Goal: Transaction & Acquisition: Purchase product/service

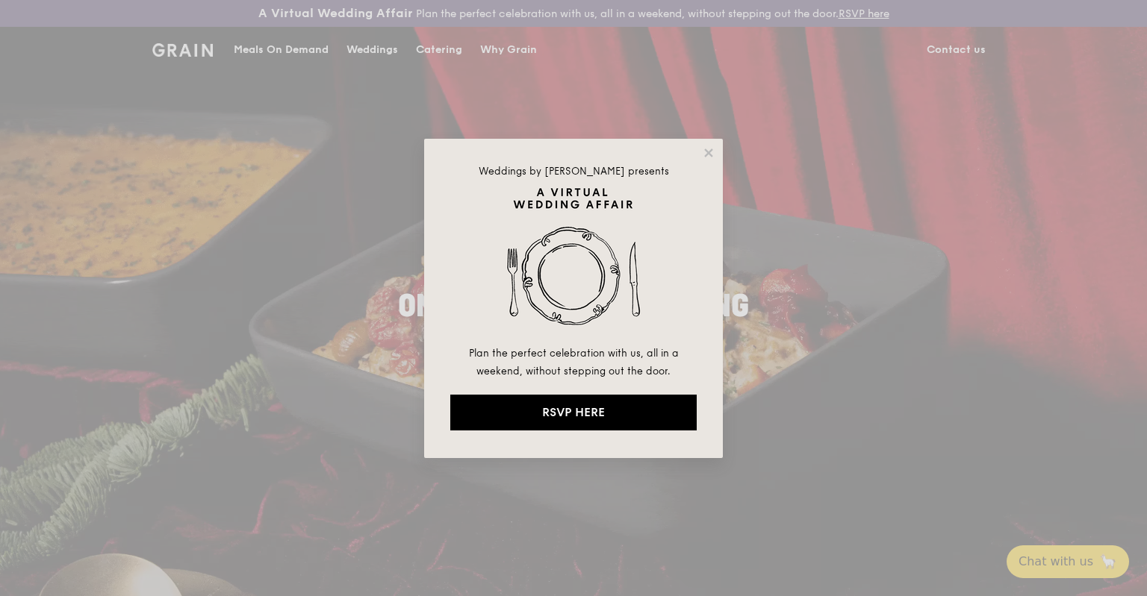
click at [705, 146] on div "Weddings by [PERSON_NAME] presents Plan the perfect celebration with us, all in…" at bounding box center [573, 299] width 299 height 320
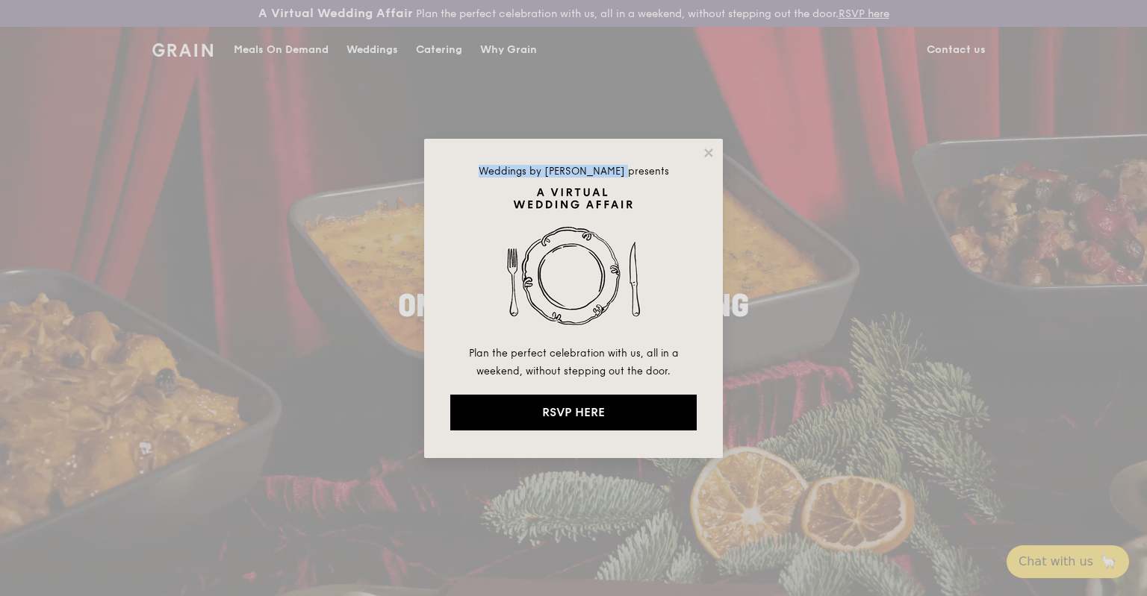
click at [272, 47] on div "Weddings by [PERSON_NAME] presents Plan the perfect celebration with us, all in…" at bounding box center [573, 298] width 1147 height 596
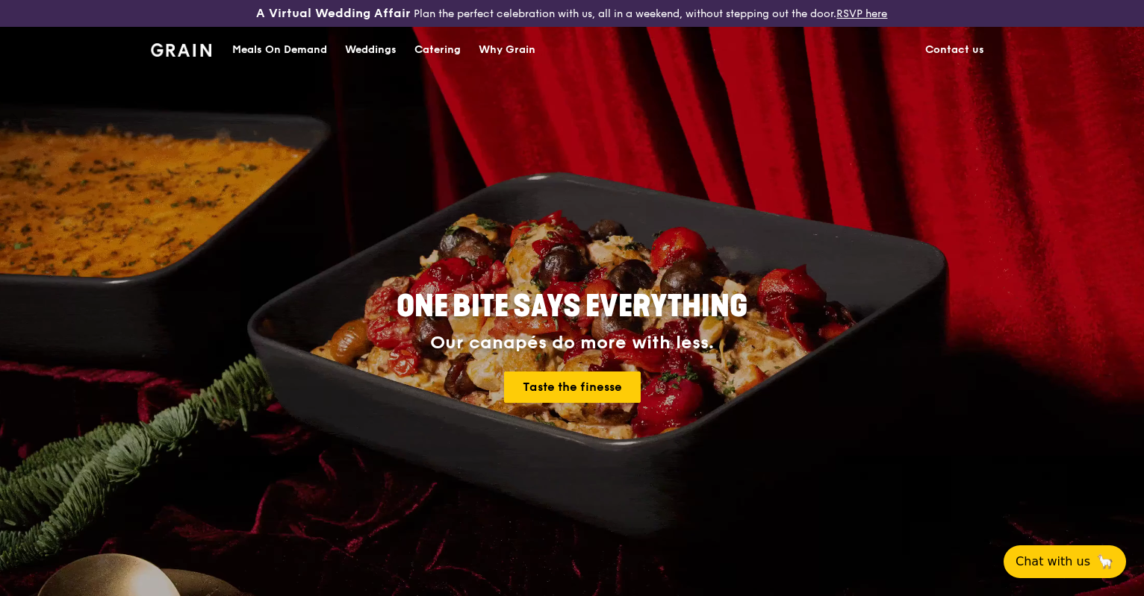
click at [267, 47] on div "Meals On Demand" at bounding box center [279, 50] width 95 height 45
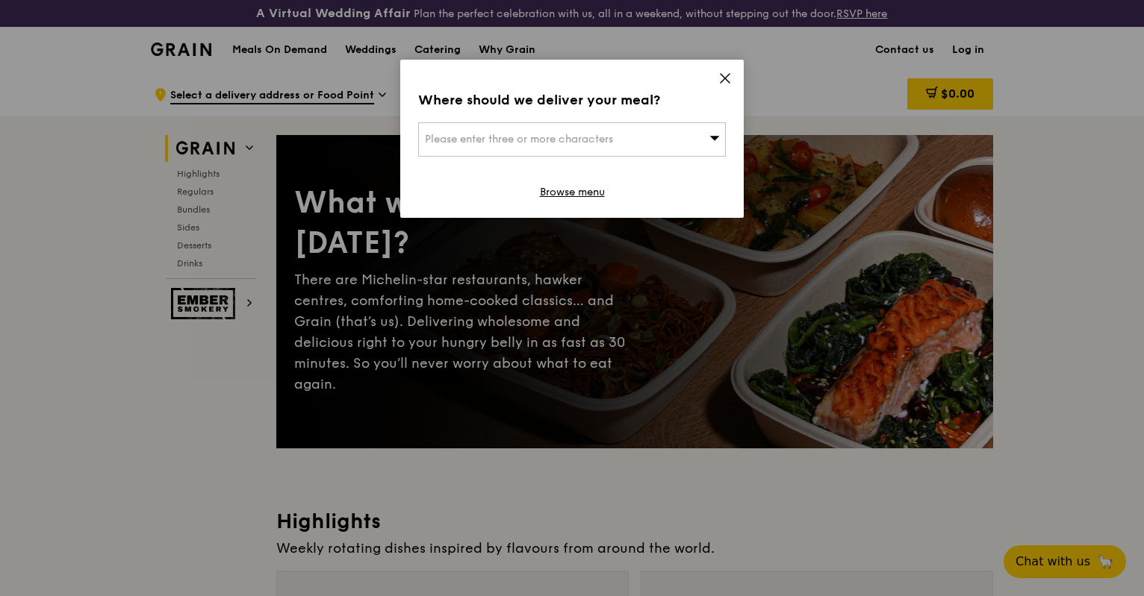
click at [629, 143] on div "Please enter three or more characters" at bounding box center [572, 139] width 308 height 34
paste input "068804"
type input "068804"
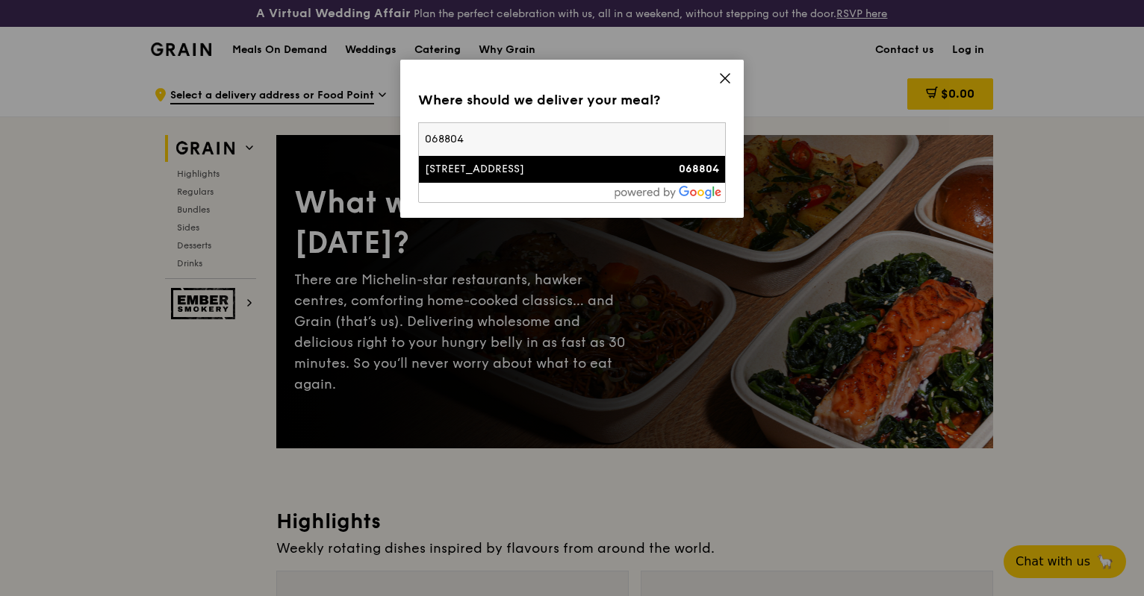
click at [425, 162] on div "[STREET_ADDRESS]" at bounding box center [535, 169] width 221 height 15
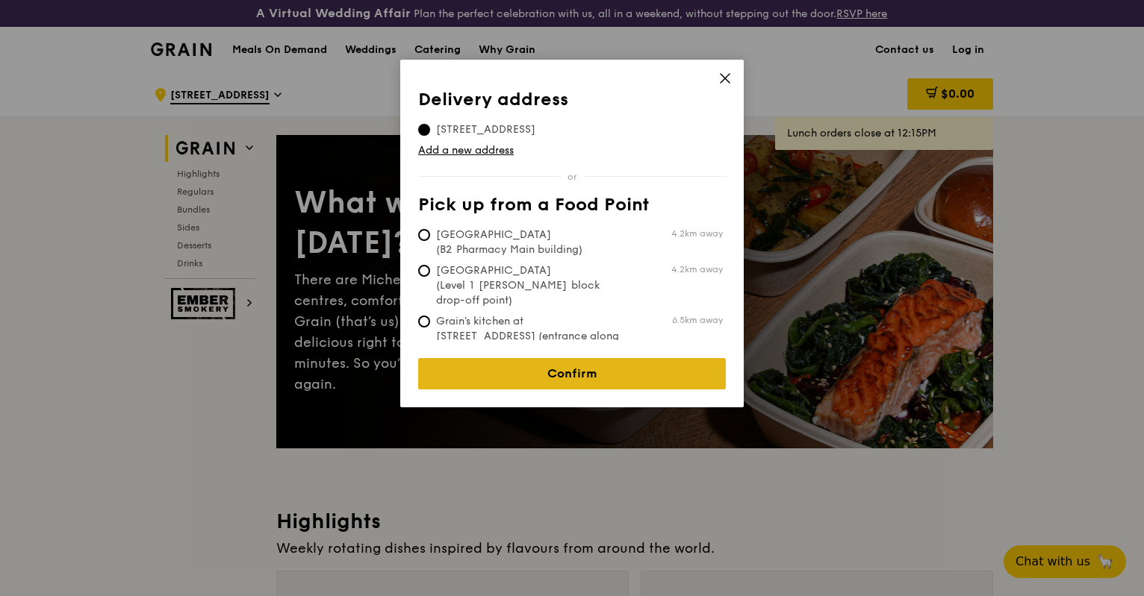
click at [572, 367] on link "Confirm" at bounding box center [572, 373] width 308 height 31
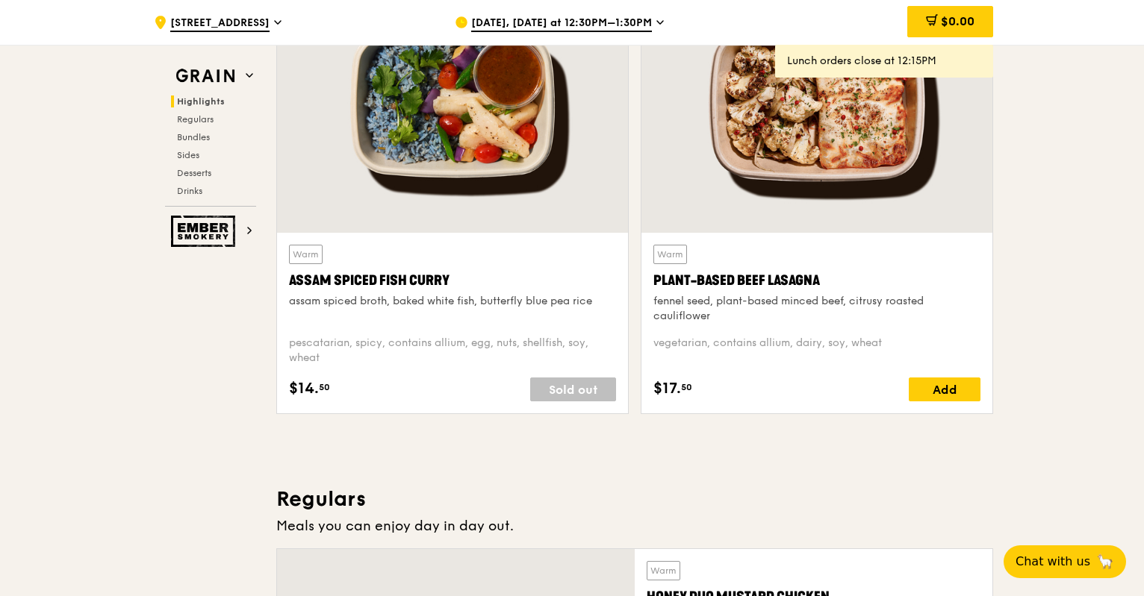
scroll to position [896, 0]
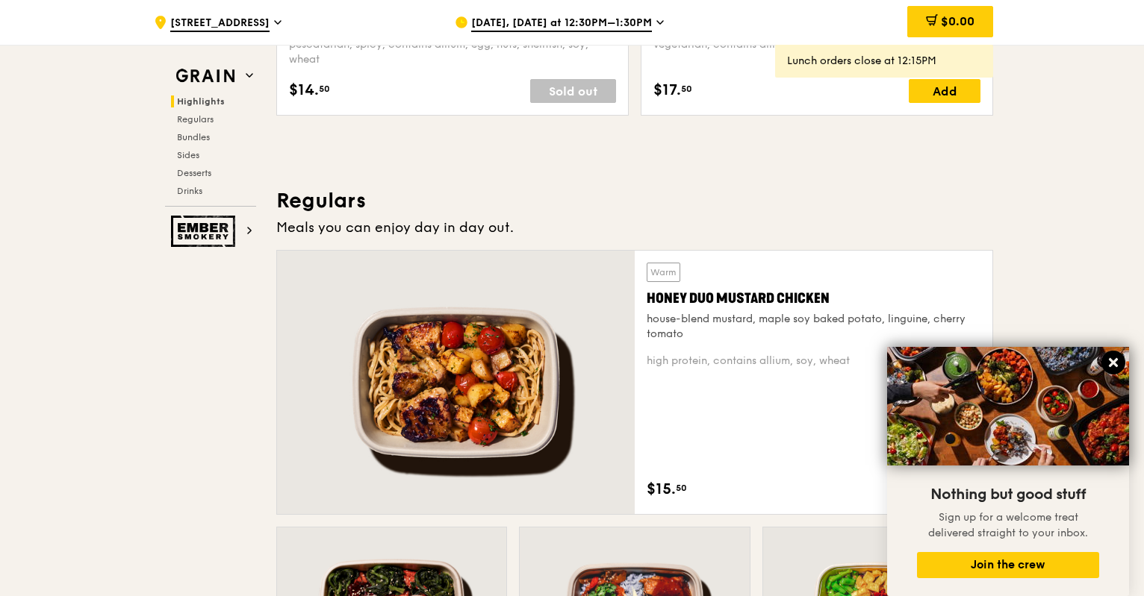
click at [1112, 363] on icon at bounding box center [1113, 362] width 9 height 9
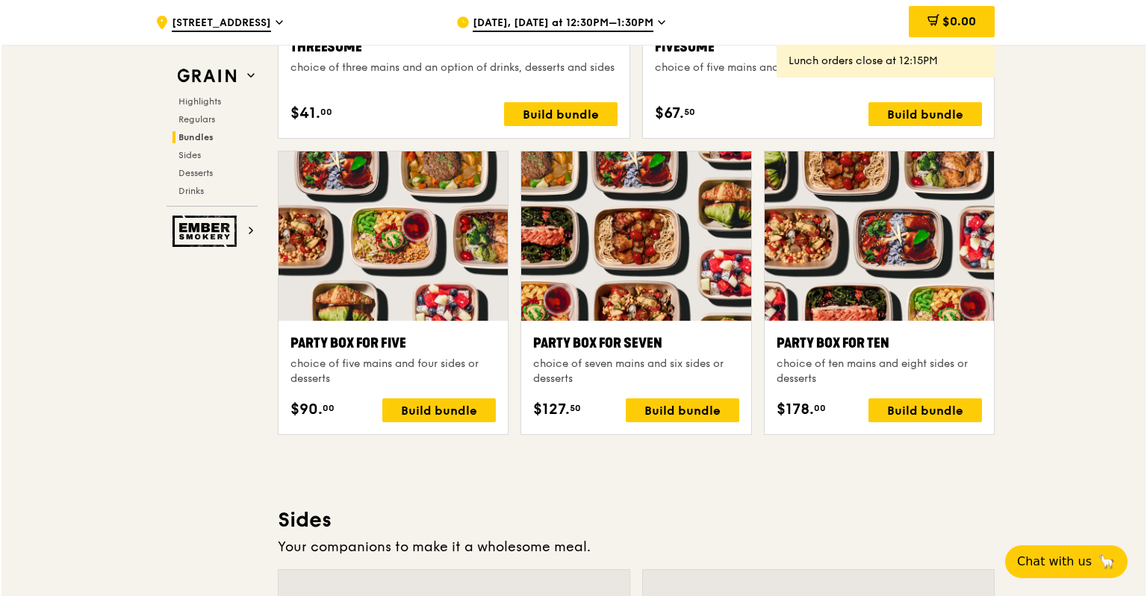
scroll to position [2913, 0]
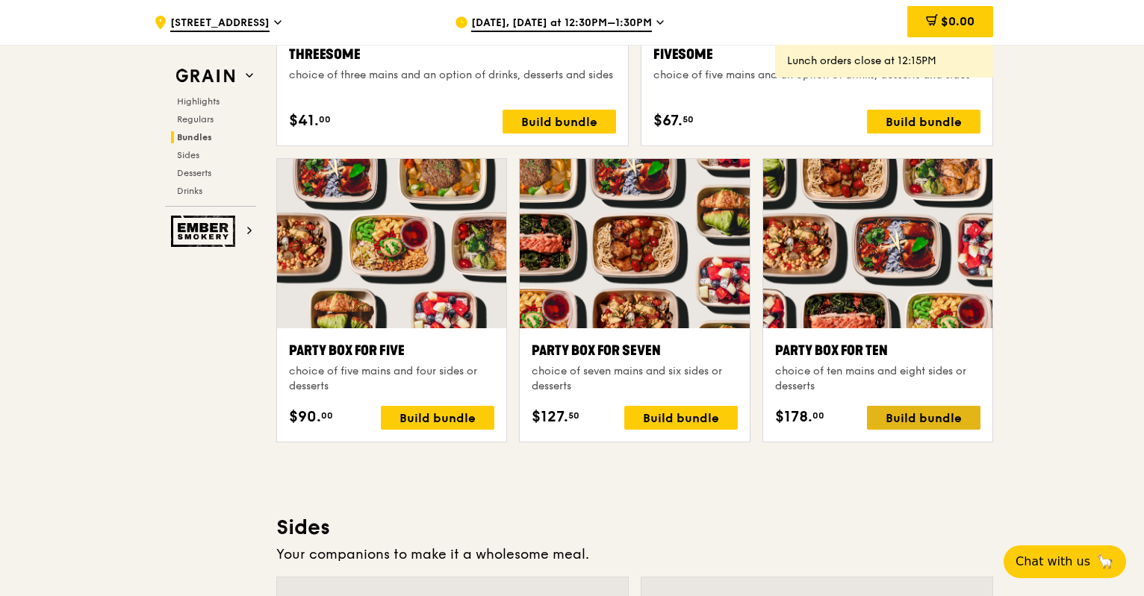
click at [922, 416] on div "Build bundle" at bounding box center [923, 418] width 113 height 24
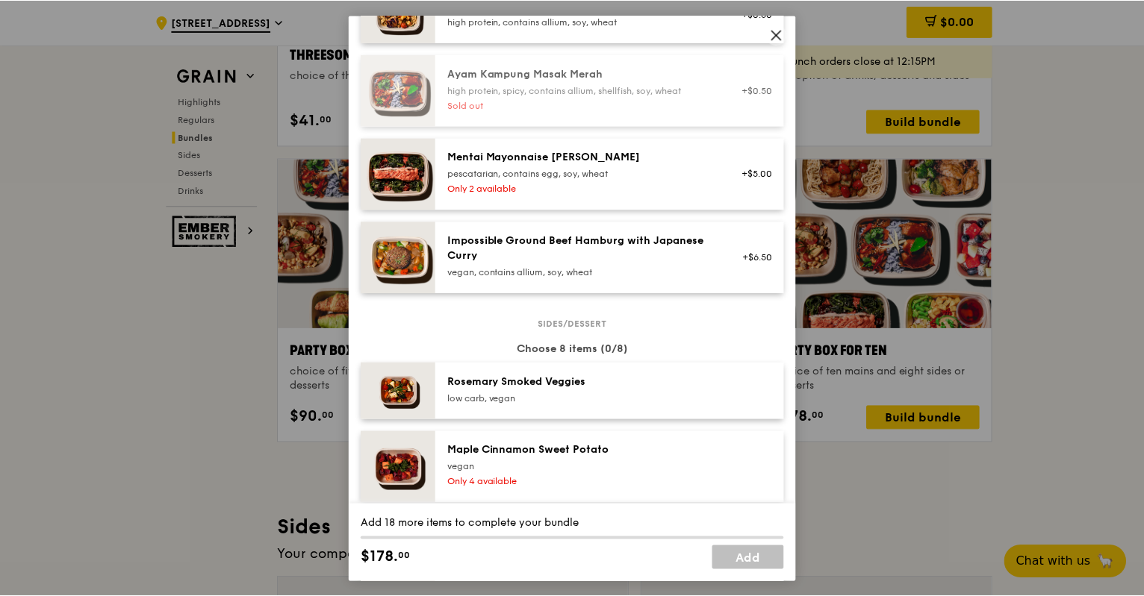
scroll to position [597, 0]
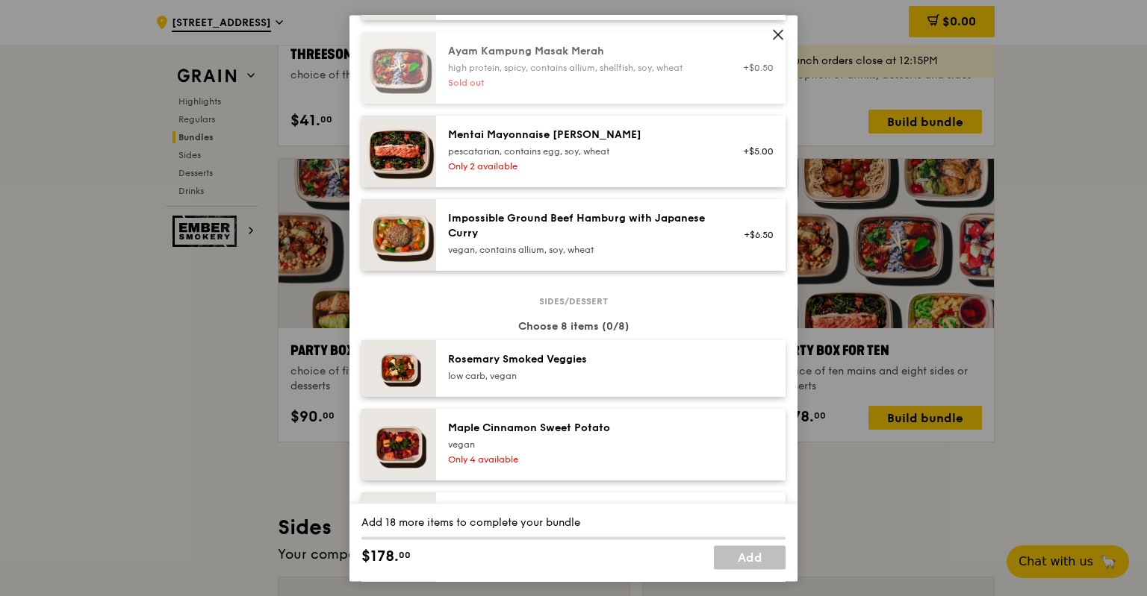
click at [776, 35] on icon at bounding box center [777, 34] width 9 height 9
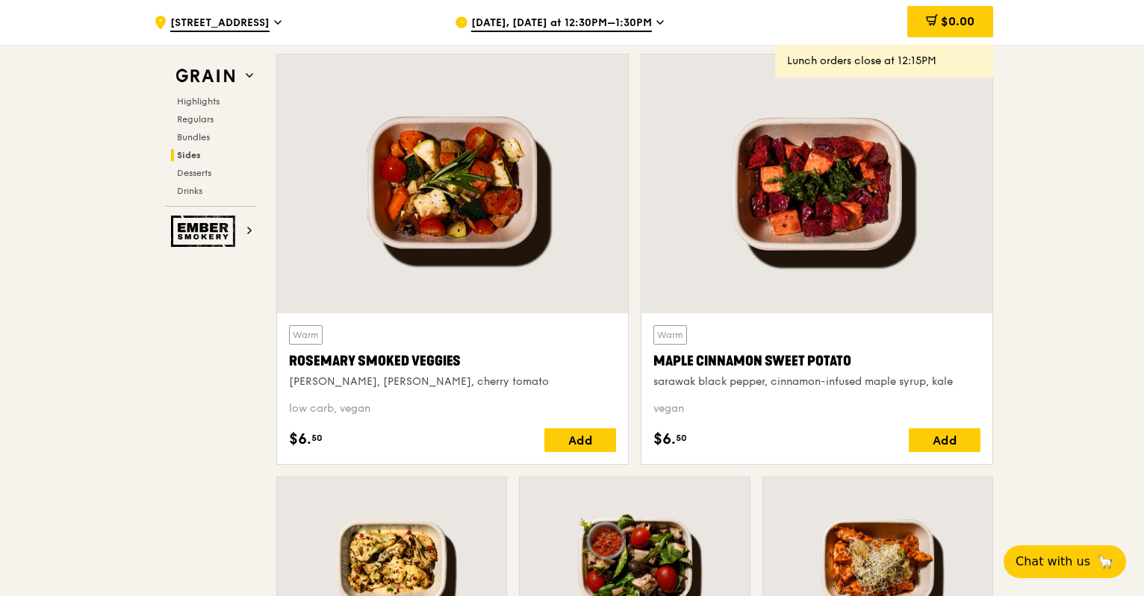
scroll to position [3884, 0]
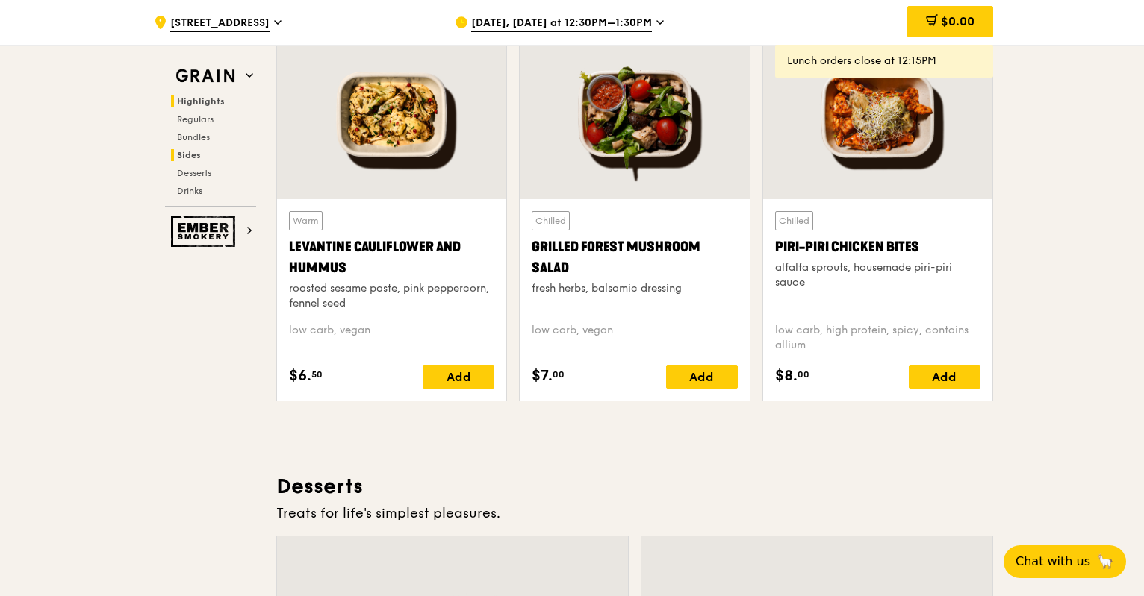
click at [197, 102] on span "Highlights" at bounding box center [201, 101] width 48 height 10
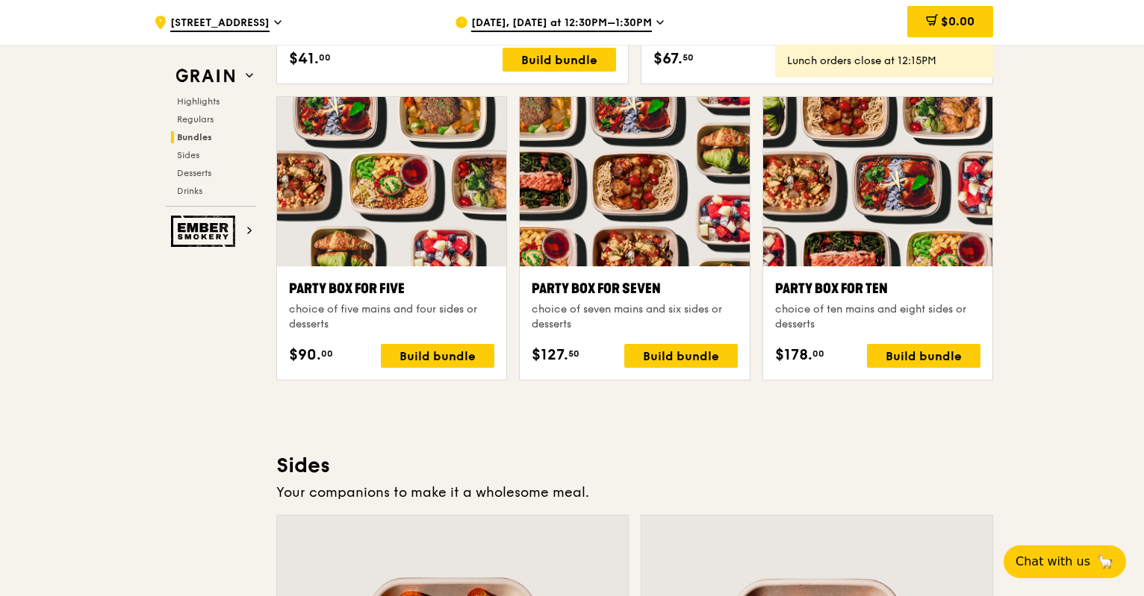
scroll to position [2964, 0]
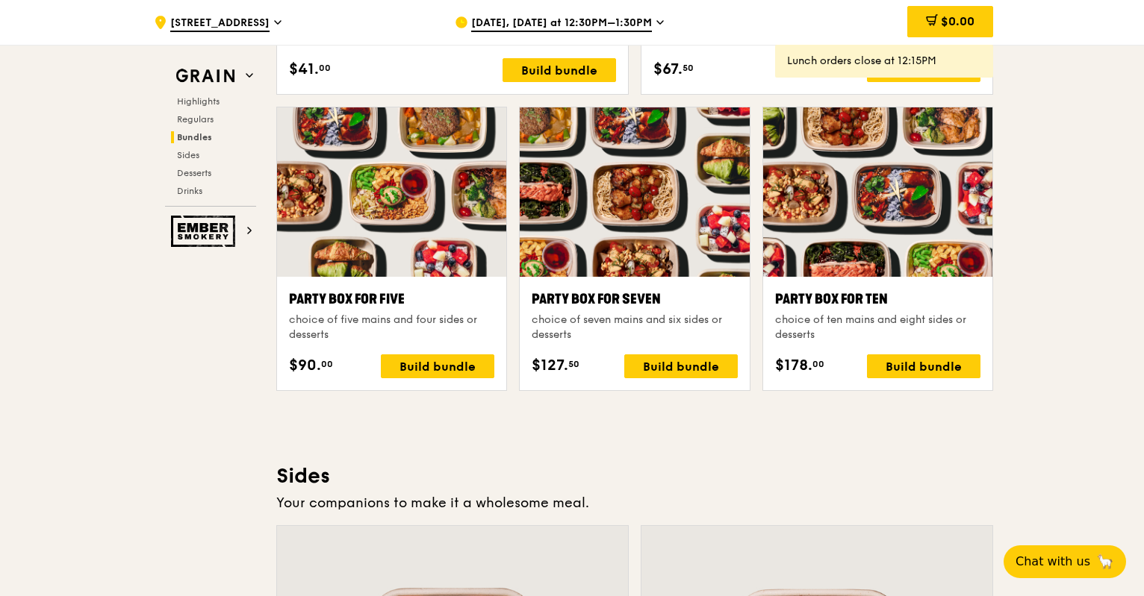
click at [616, 29] on span "[DATE], [DATE] at 12:30PM–1:30PM" at bounding box center [561, 24] width 181 height 16
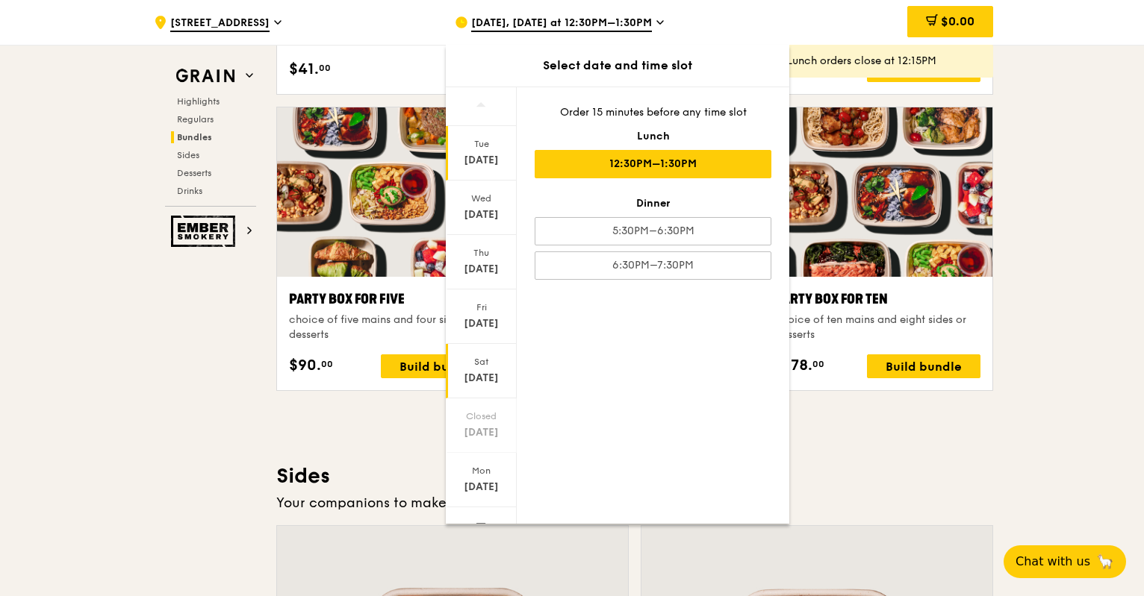
click at [478, 371] on div "[DATE]" at bounding box center [481, 378] width 66 height 15
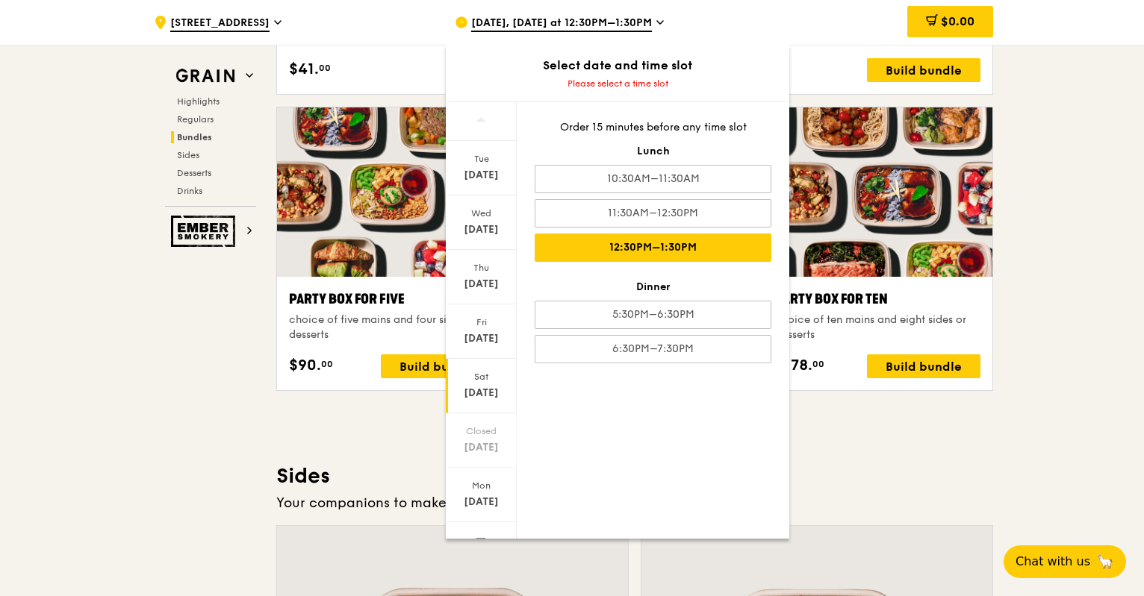
click at [647, 246] on div "12:30PM–1:30PM" at bounding box center [653, 248] width 237 height 28
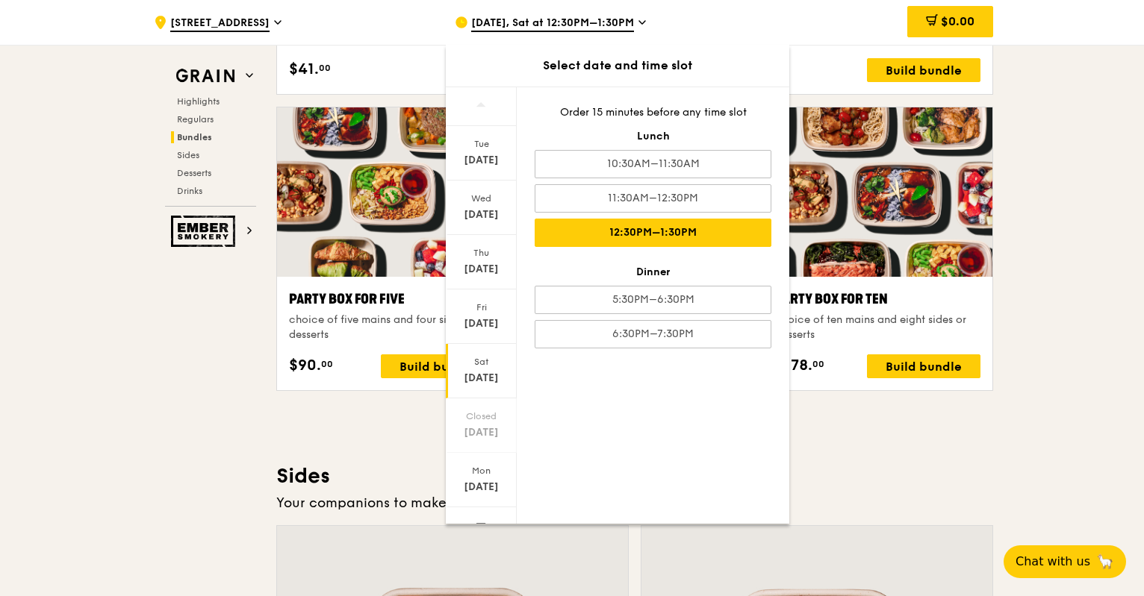
click at [915, 468] on h3 "Sides" at bounding box center [634, 476] width 717 height 27
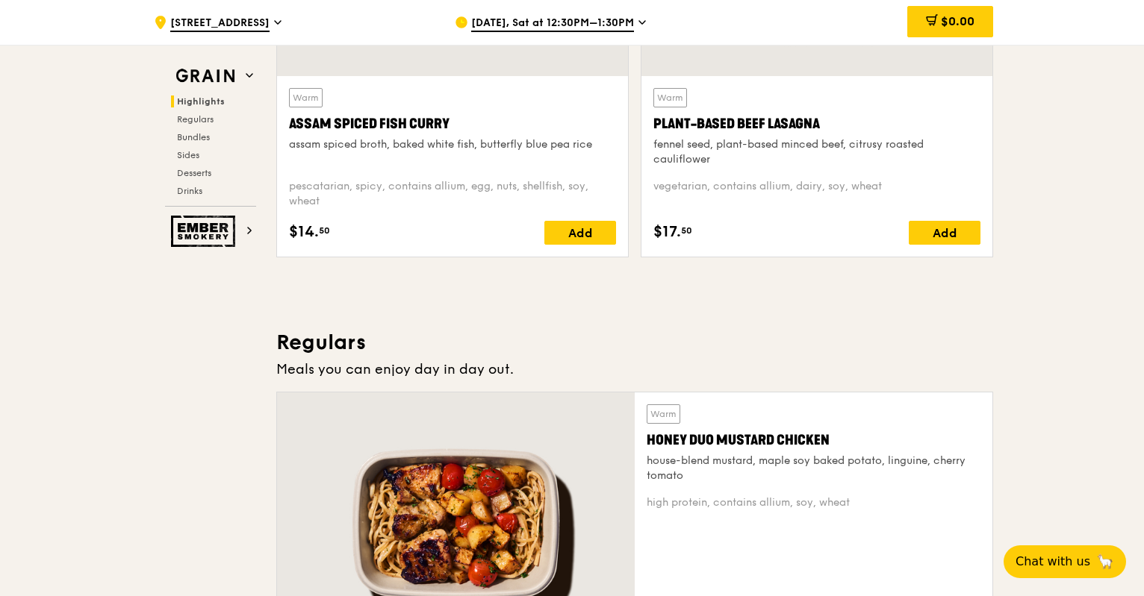
scroll to position [574, 0]
